Goal: Task Accomplishment & Management: Complete application form

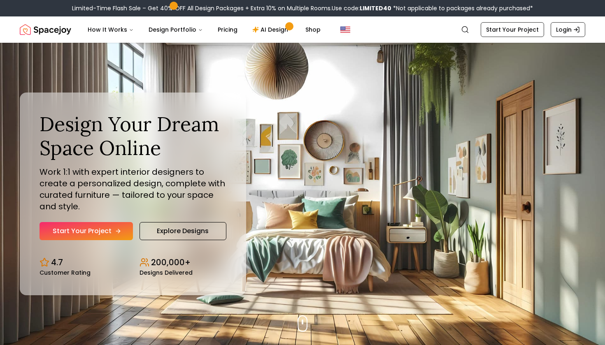
click at [79, 232] on link "Start Your Project" at bounding box center [86, 231] width 93 height 18
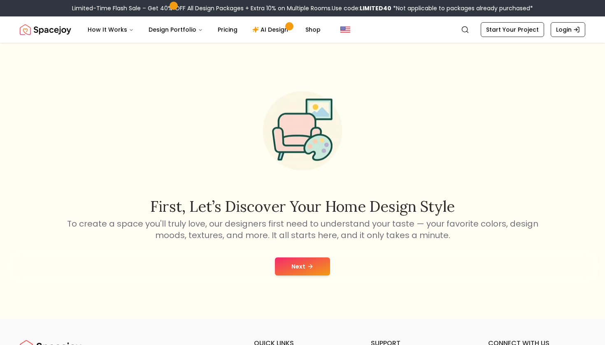
click at [297, 275] on button "Next" at bounding box center [302, 267] width 55 height 18
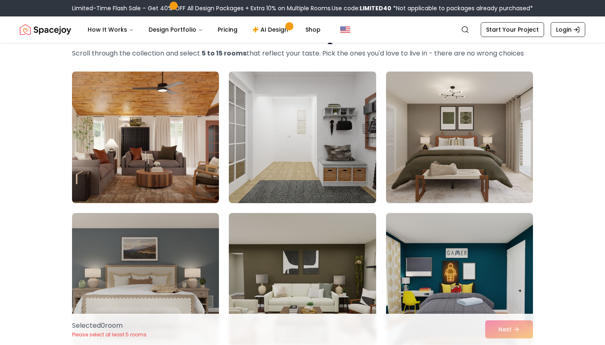
scroll to position [44, 0]
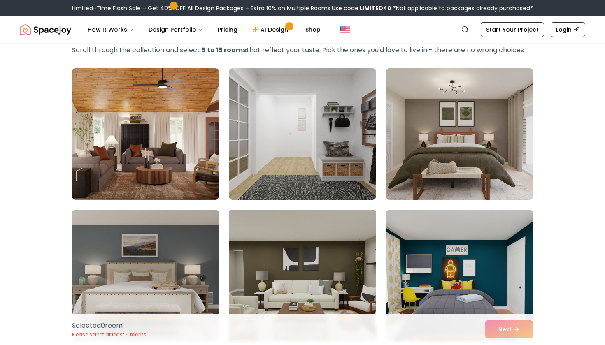
click at [410, 147] on img at bounding box center [459, 134] width 154 height 138
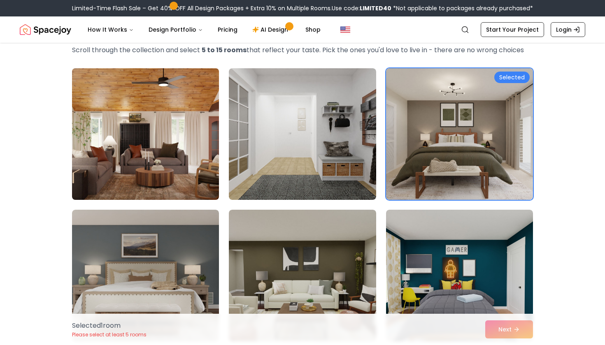
click at [137, 137] on img at bounding box center [145, 134] width 154 height 138
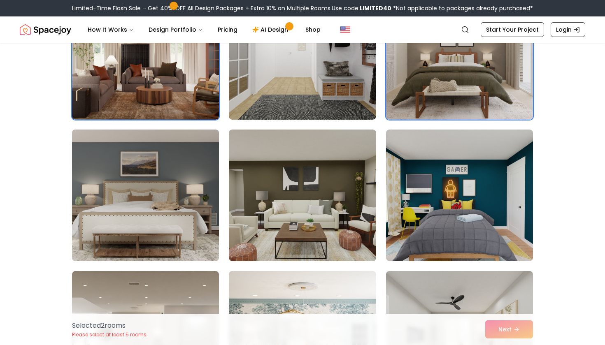
scroll to position [168, 0]
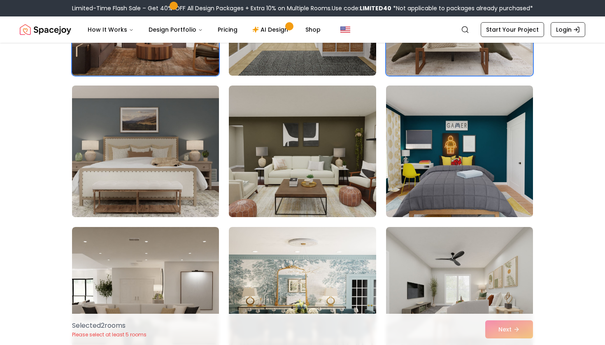
click at [186, 168] on img at bounding box center [145, 151] width 154 height 138
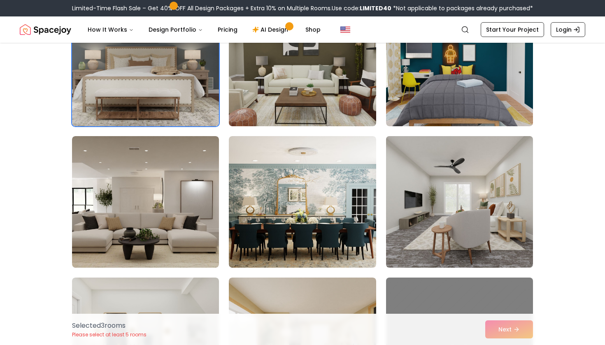
scroll to position [266, 0]
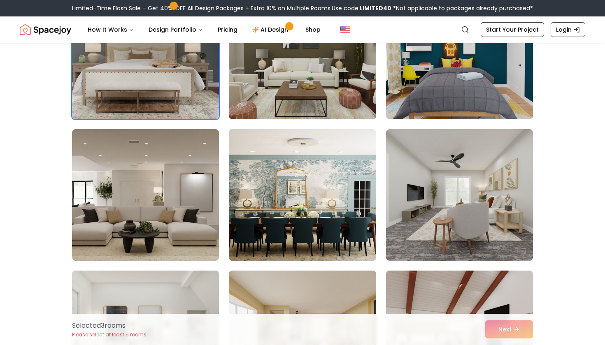
click at [346, 179] on img at bounding box center [302, 195] width 154 height 138
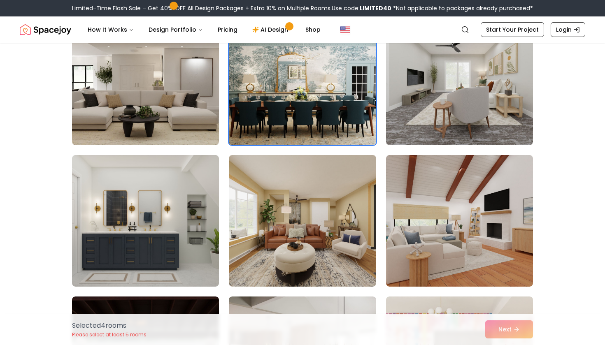
scroll to position [395, 0]
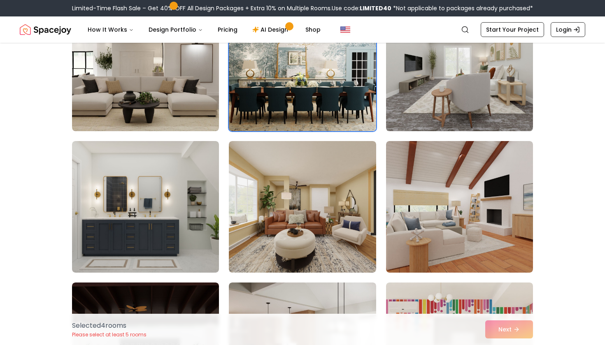
click at [446, 103] on img at bounding box center [459, 65] width 154 height 138
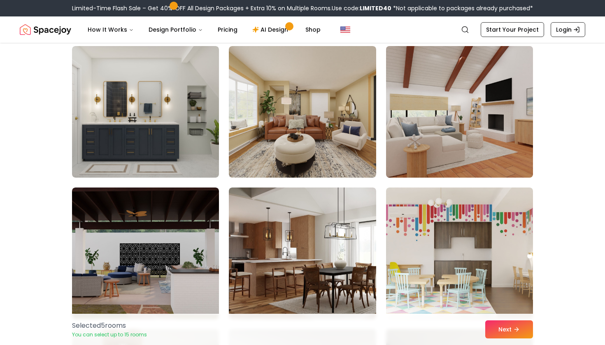
scroll to position [491, 0]
click at [454, 112] on img at bounding box center [459, 111] width 154 height 138
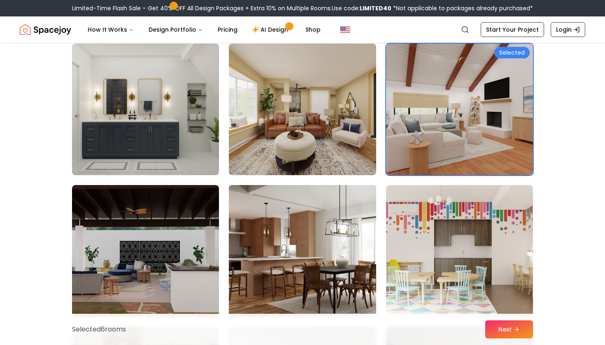
click at [258, 252] on img at bounding box center [302, 251] width 154 height 138
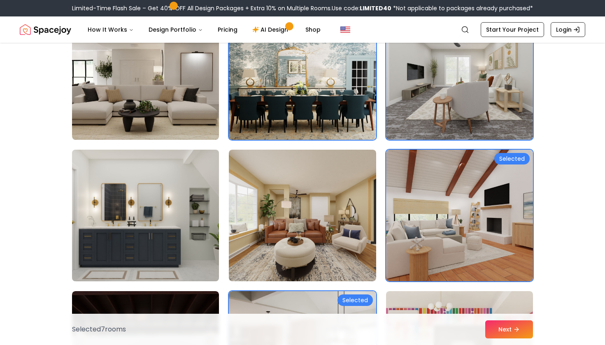
click at [185, 247] on img at bounding box center [145, 216] width 154 height 138
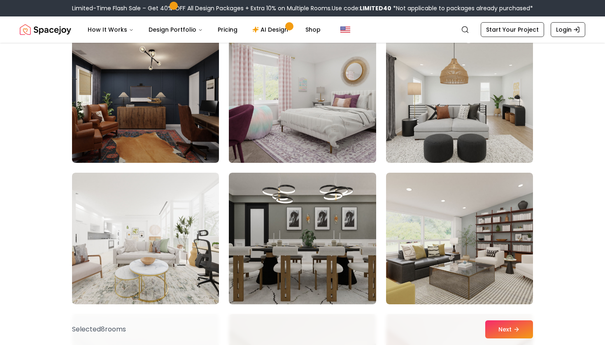
scroll to position [1073, 0]
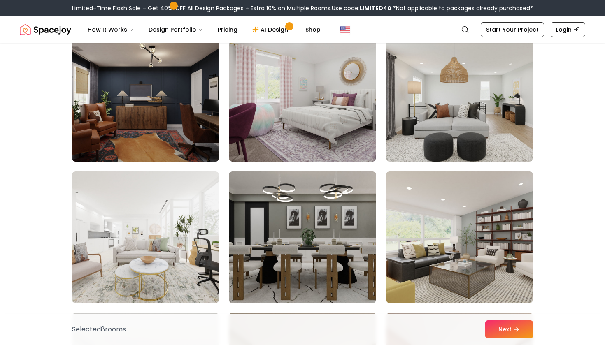
click at [136, 114] on img at bounding box center [145, 96] width 154 height 138
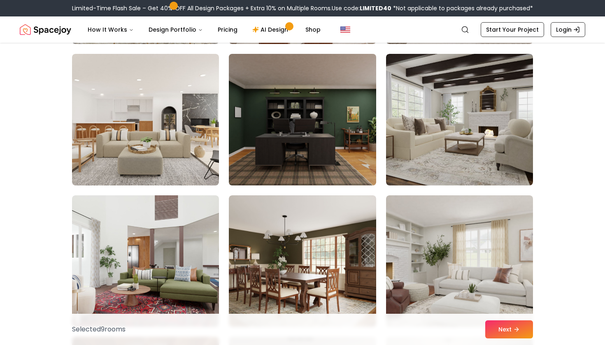
scroll to position [1475, 0]
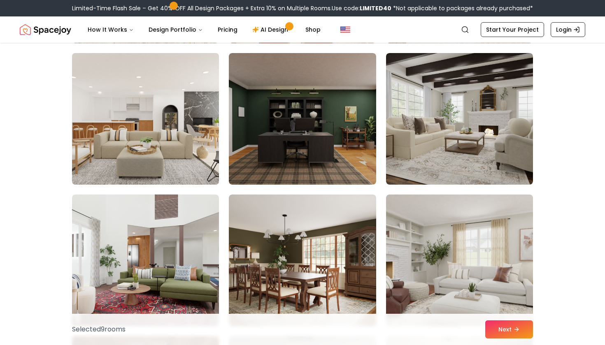
click at [152, 121] on img at bounding box center [145, 119] width 154 height 138
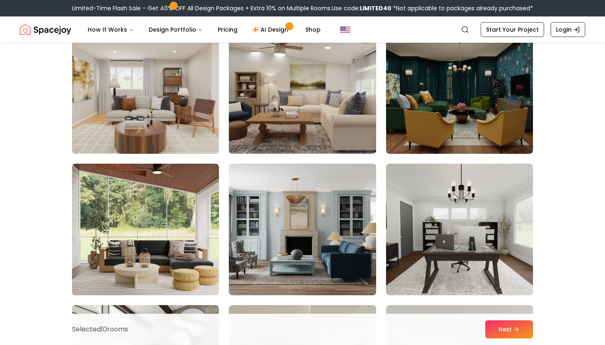
scroll to position [2381, 0]
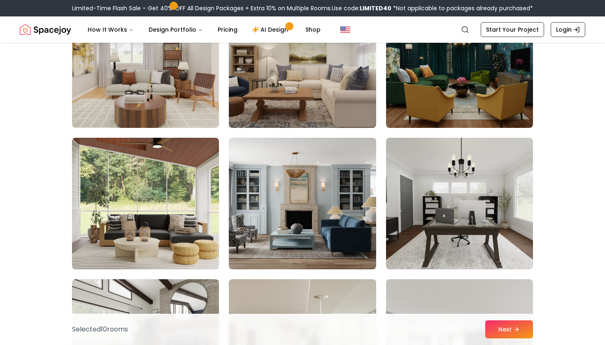
click at [330, 95] on img at bounding box center [302, 62] width 154 height 138
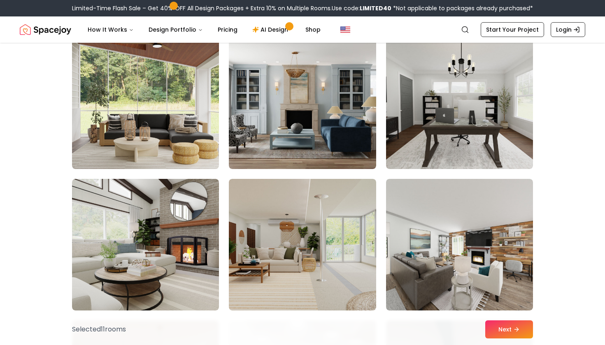
scroll to position [2487, 0]
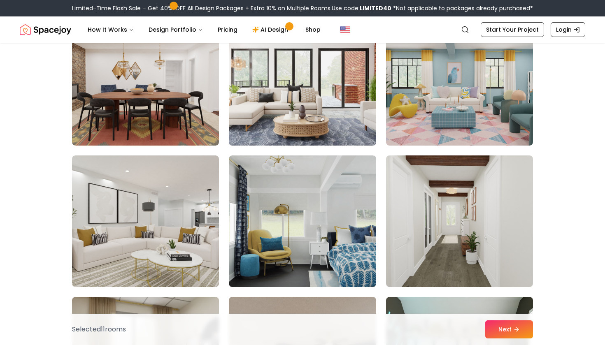
click at [302, 123] on img at bounding box center [302, 80] width 154 height 138
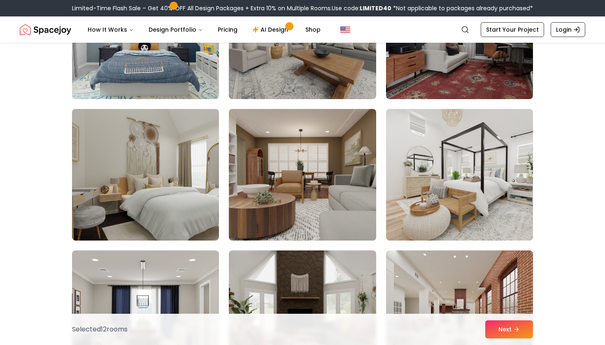
scroll to position [3822, 0]
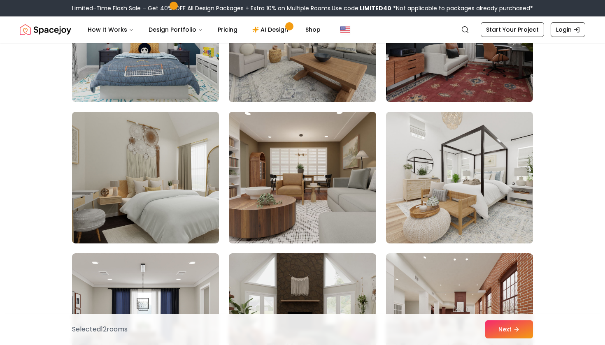
click at [284, 70] on img at bounding box center [302, 36] width 154 height 138
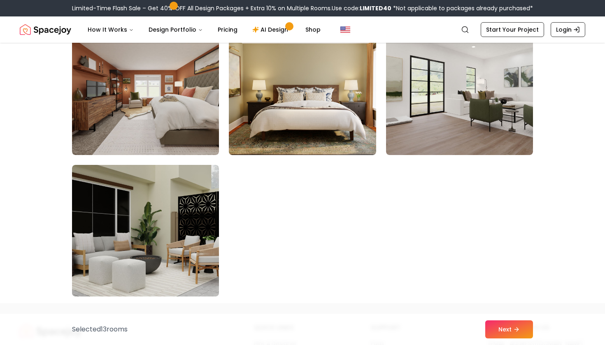
scroll to position [4618, 0]
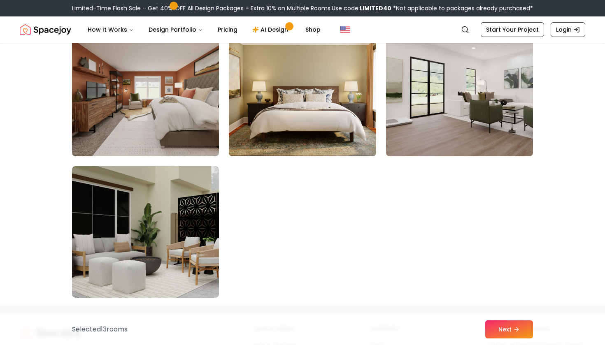
click at [500, 319] on div "Selected 13 room s Next" at bounding box center [302, 329] width 474 height 31
click at [509, 333] on button "Next" at bounding box center [509, 330] width 48 height 18
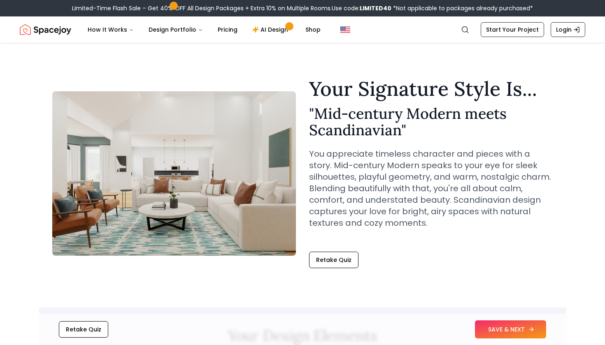
click at [491, 336] on button "SAVE & NEXT" at bounding box center [510, 330] width 71 height 18
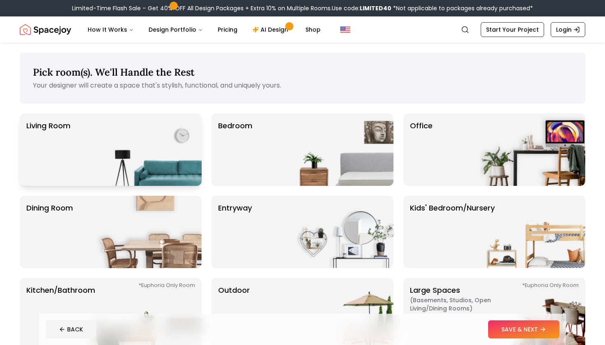
click at [116, 142] on img at bounding box center [148, 150] width 105 height 72
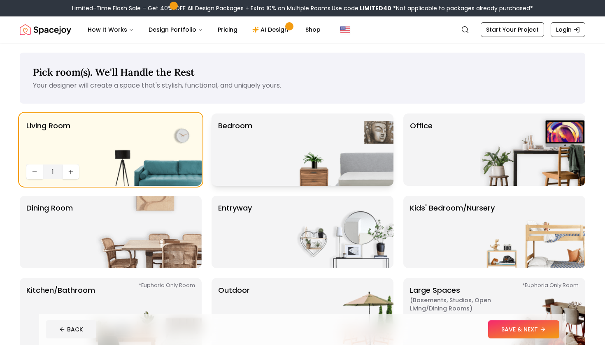
click at [323, 136] on img at bounding box center [340, 150] width 105 height 72
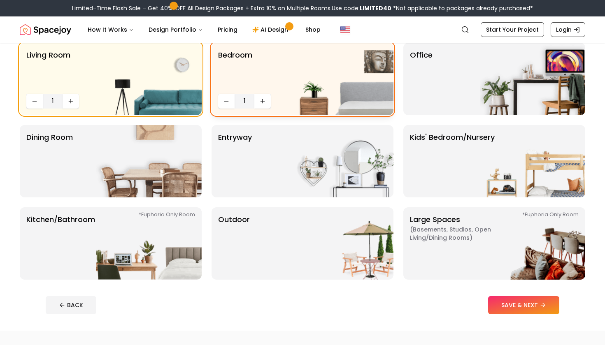
scroll to position [71, 0]
click at [148, 134] on img at bounding box center [148, 161] width 105 height 72
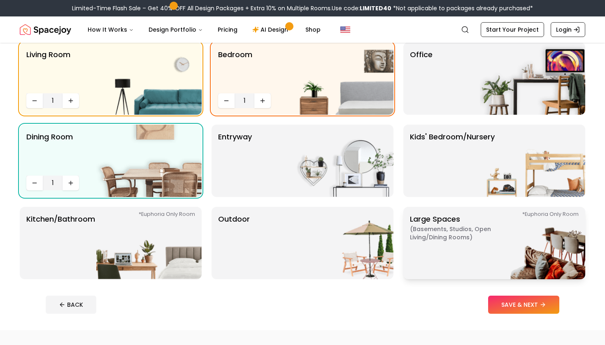
click at [459, 235] on span "( Basements, Studios, Open living/dining rooms )" at bounding box center [461, 233] width 103 height 16
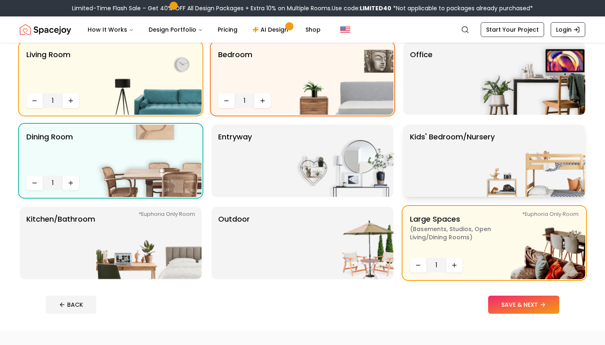
click at [461, 158] on p "Kids' Bedroom/Nursery" at bounding box center [452, 160] width 85 height 59
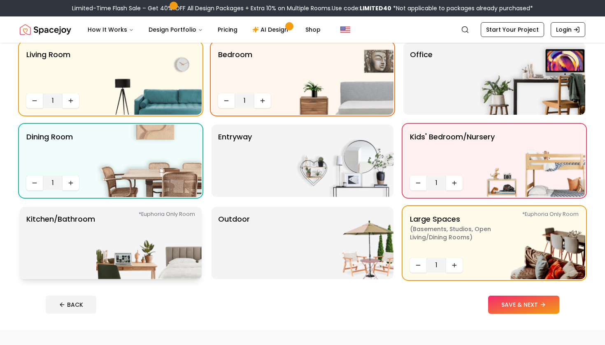
click at [97, 236] on img at bounding box center [148, 243] width 105 height 72
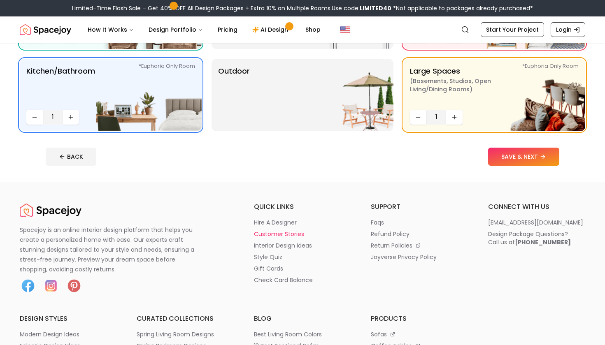
scroll to position [214, 0]
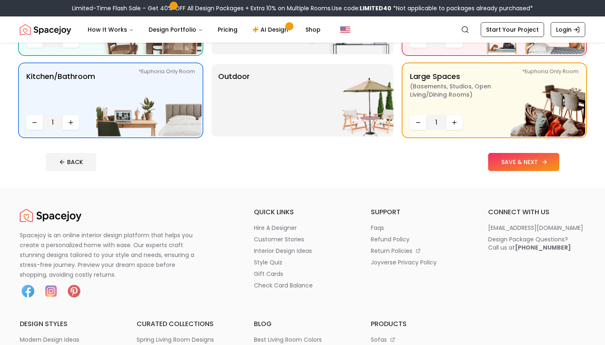
click at [500, 162] on button "SAVE & NEXT" at bounding box center [523, 162] width 71 height 18
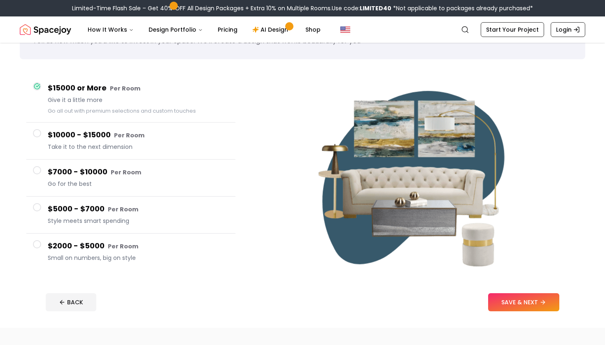
scroll to position [68, 0]
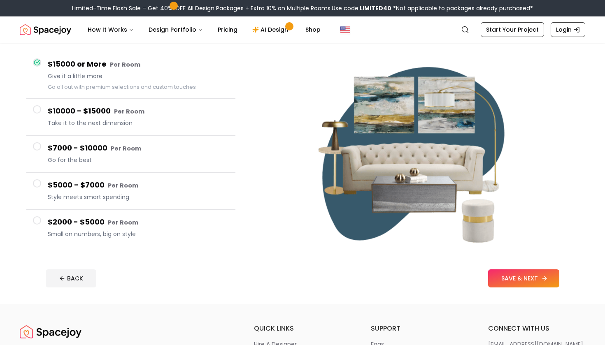
click at [503, 279] on button "SAVE & NEXT" at bounding box center [523, 279] width 71 height 18
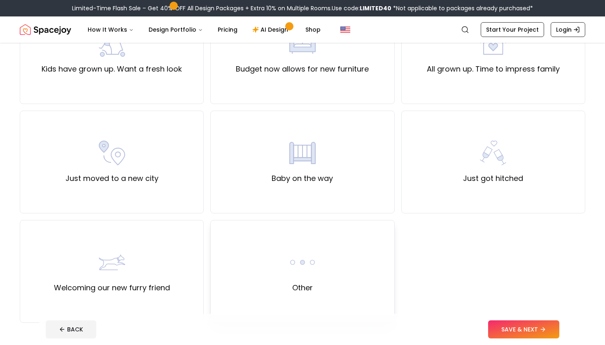
scroll to position [225, 0]
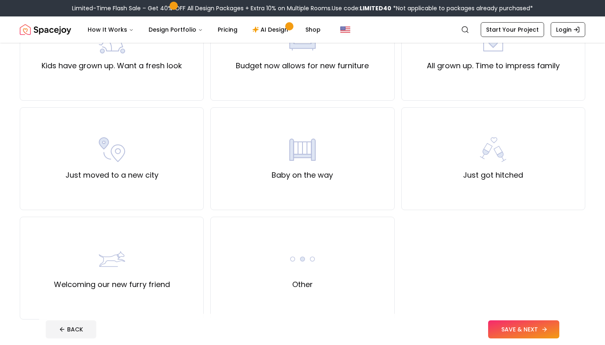
click at [506, 328] on button "SAVE & NEXT" at bounding box center [523, 330] width 71 height 18
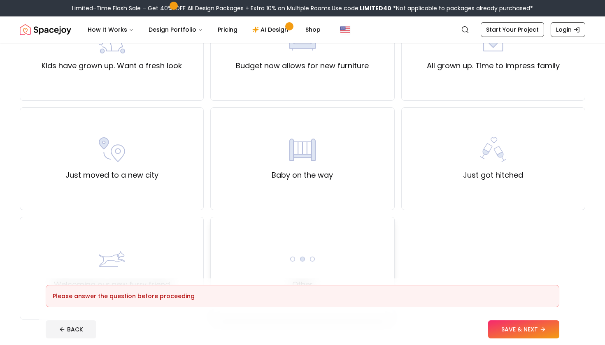
click at [346, 271] on div "Other" at bounding box center [302, 268] width 184 height 103
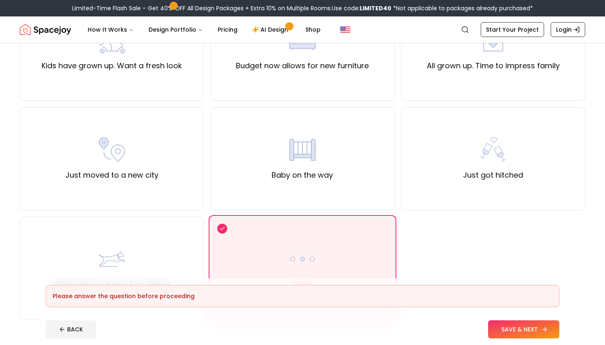
click at [508, 326] on button "SAVE & NEXT" at bounding box center [523, 330] width 71 height 18
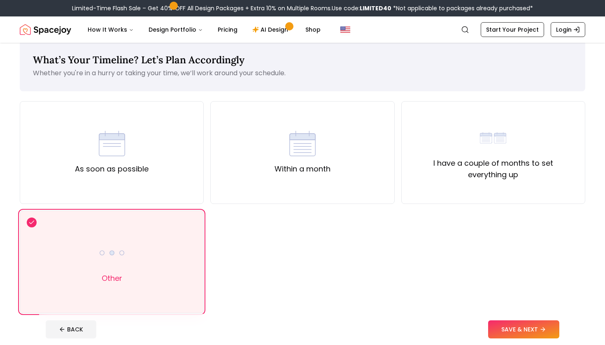
scroll to position [14, 0]
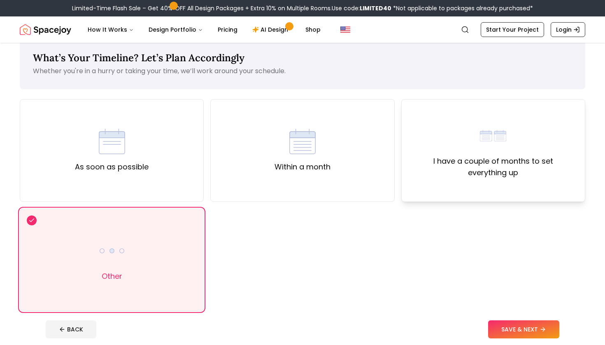
click at [529, 166] on label "I have a couple of months to set everything up" at bounding box center [493, 167] width 170 height 23
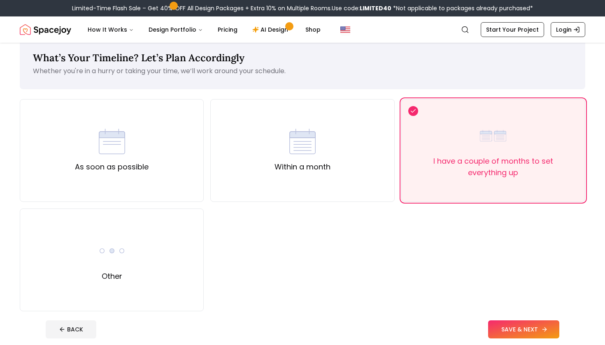
click at [530, 331] on button "SAVE & NEXT" at bounding box center [523, 330] width 71 height 18
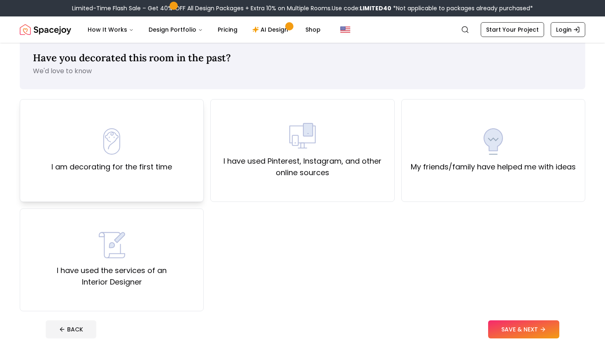
click at [122, 123] on div "I am decorating for the first time" at bounding box center [112, 150] width 184 height 103
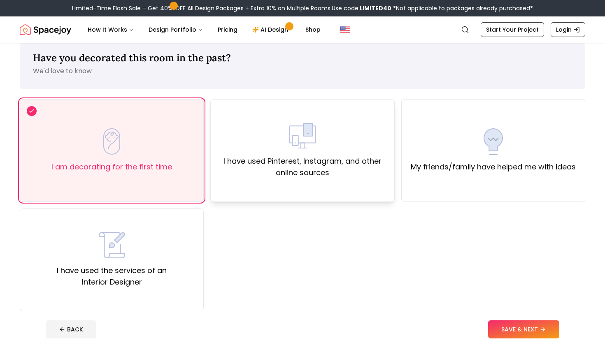
click at [260, 146] on div "I have used Pinterest, Instagram, and other online sources" at bounding box center [302, 151] width 170 height 56
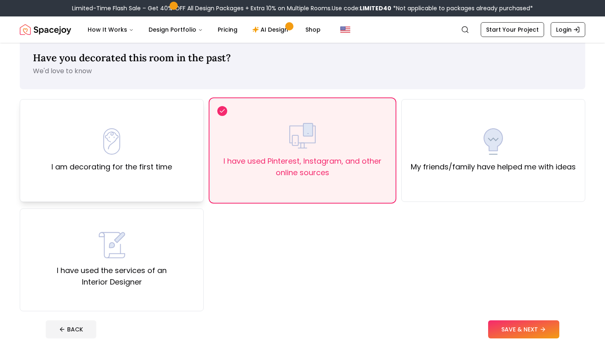
click at [156, 156] on div "I am decorating for the first time" at bounding box center [111, 150] width 121 height 44
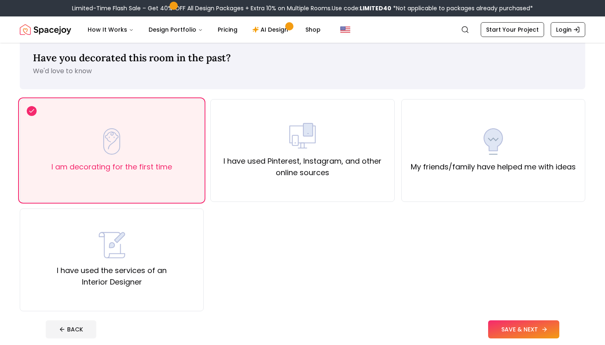
click at [538, 327] on button "SAVE & NEXT" at bounding box center [523, 330] width 71 height 18
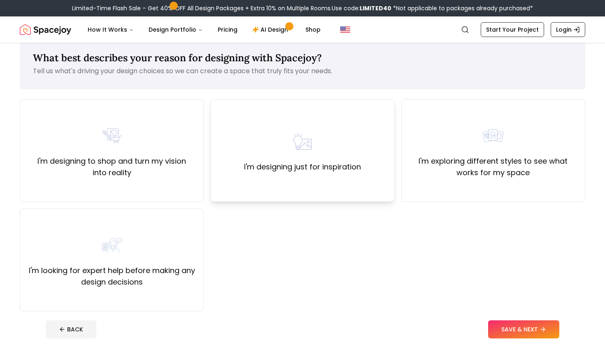
click at [286, 121] on div "I'm designing just for inspiration" at bounding box center [302, 150] width 184 height 103
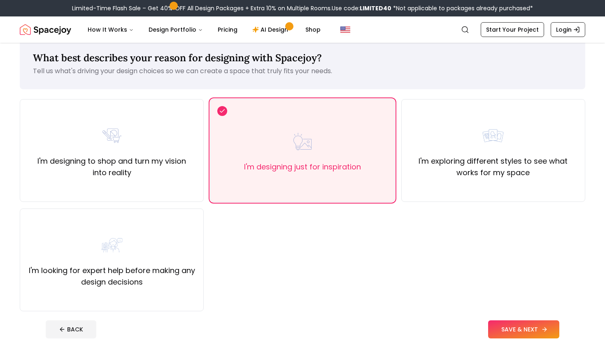
click at [504, 335] on button "SAVE & NEXT" at bounding box center [523, 330] width 71 height 18
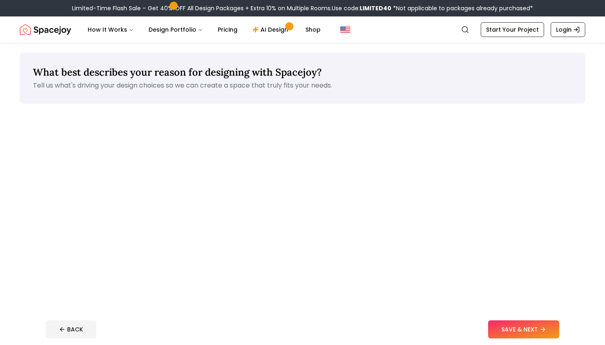
scroll to position [14, 0]
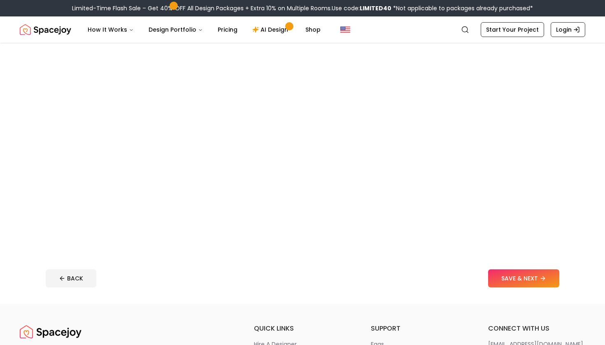
scroll to position [214, 0]
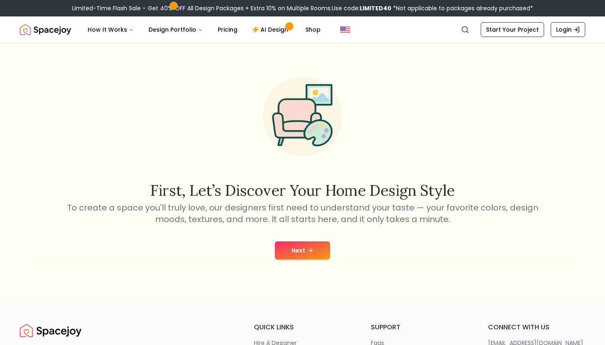
scroll to position [17, 0]
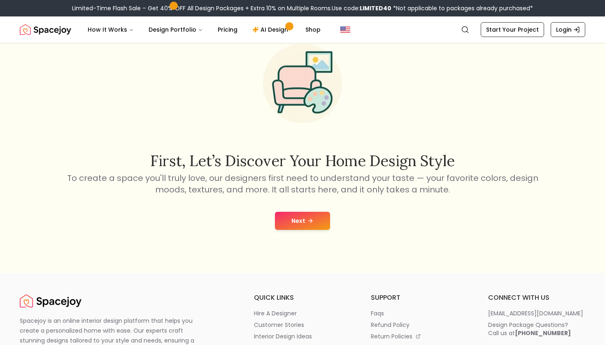
scroll to position [46, 0]
click at [323, 223] on button "Next" at bounding box center [302, 221] width 55 height 18
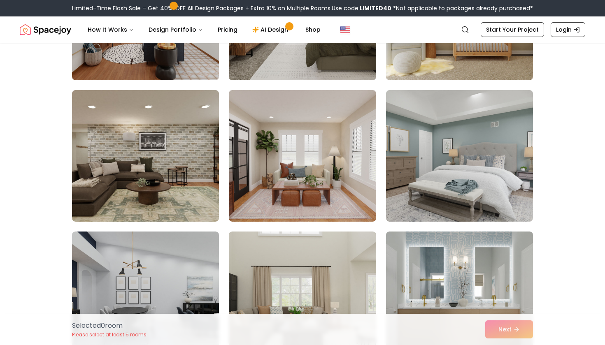
scroll to position [740, 0]
